Goal: Transaction & Acquisition: Purchase product/service

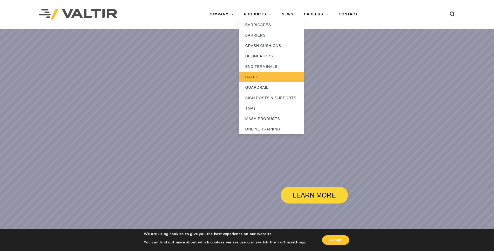
click at [263, 76] on link "GATES" at bounding box center [271, 77] width 65 height 10
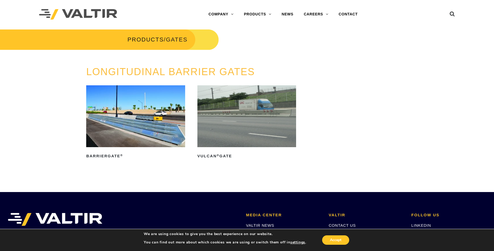
click at [232, 115] on img at bounding box center [246, 116] width 99 height 62
click at [109, 154] on h2 "BarrierGate ®" at bounding box center [135, 156] width 99 height 8
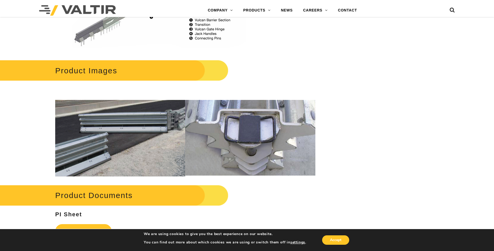
scroll to position [521, 0]
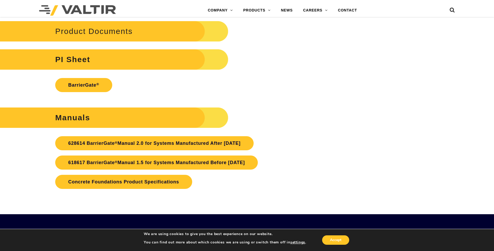
scroll to position [1172, 0]
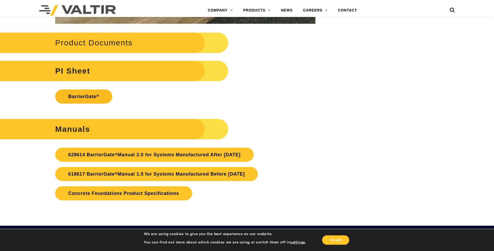
click at [80, 95] on link "BarrierGate ®" at bounding box center [83, 96] width 57 height 14
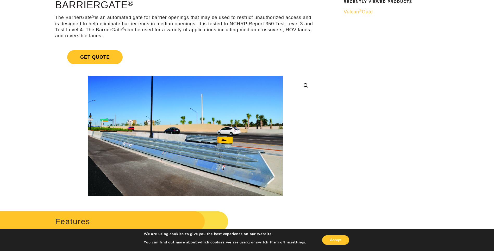
scroll to position [130, 0]
